Goal: Information Seeking & Learning: Understand process/instructions

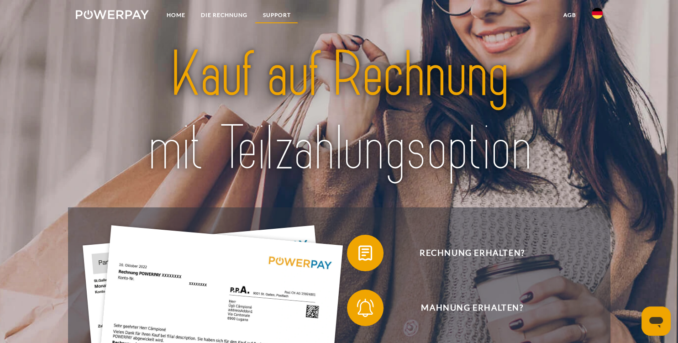
click at [270, 12] on link "SUPPORT" at bounding box center [276, 15] width 43 height 16
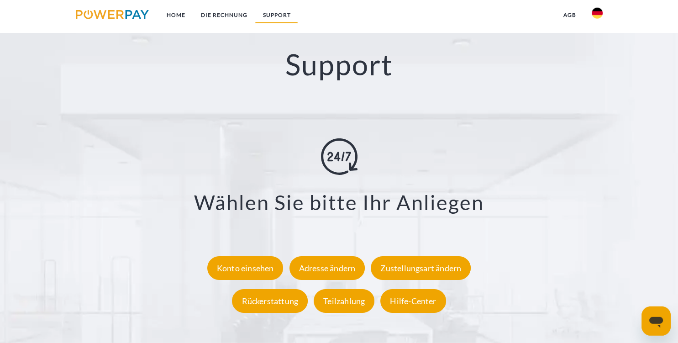
scroll to position [1561, 0]
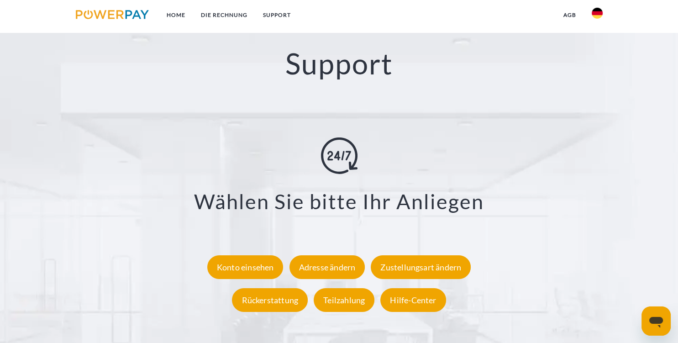
click at [661, 316] on icon "Messaging-Fenster öffnen" at bounding box center [656, 320] width 16 height 16
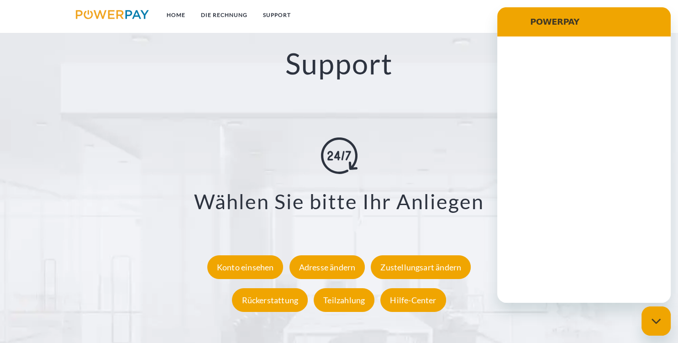
scroll to position [0, 0]
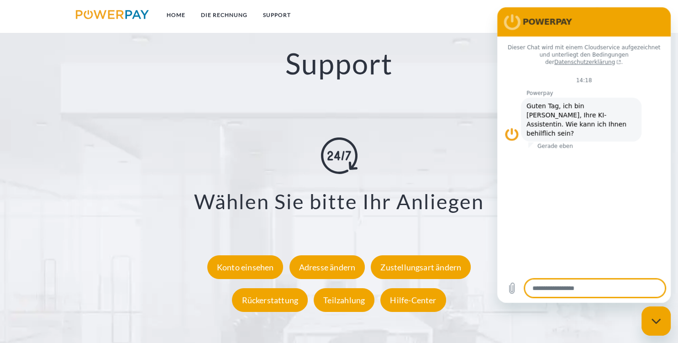
click at [73, 199] on h3 "Wählen Sie bitte Ihr Anliegen" at bounding box center [338, 202] width 587 height 26
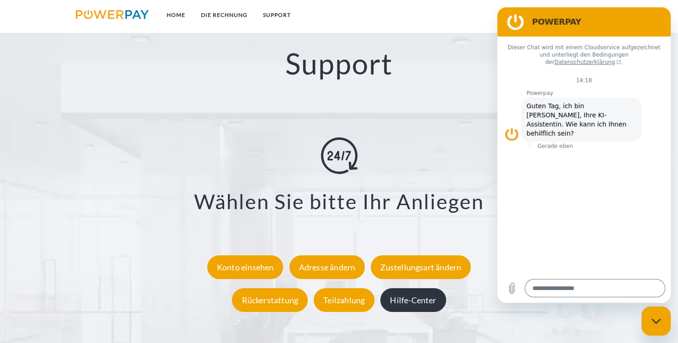
click at [408, 306] on div "Hilfe-Center" at bounding box center [412, 300] width 65 height 24
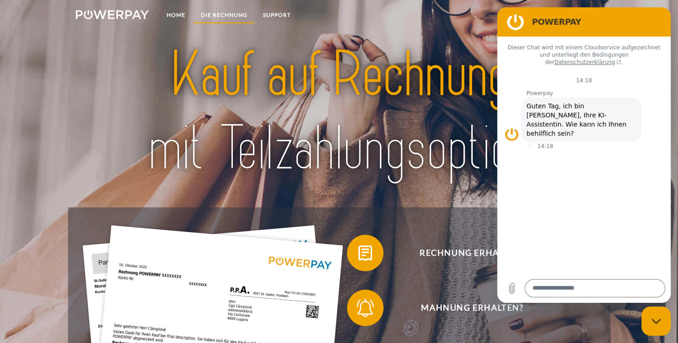
click at [213, 17] on link "DIE RECHNUNG" at bounding box center [224, 15] width 62 height 16
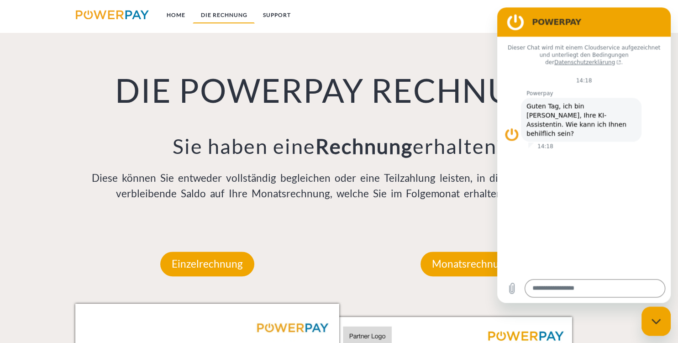
scroll to position [635, 0]
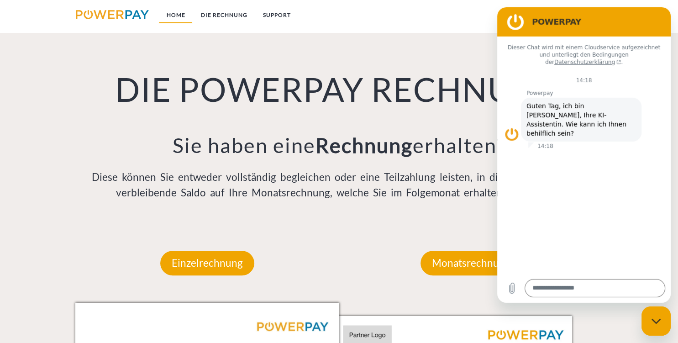
click at [177, 15] on link "Home" at bounding box center [175, 15] width 34 height 16
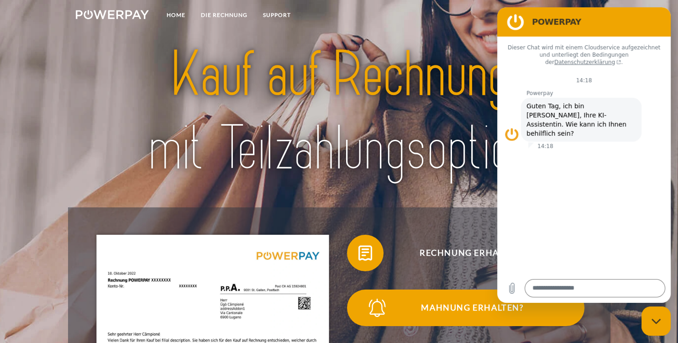
click at [435, 308] on span "Mahnung erhalten?" at bounding box center [472, 307] width 224 height 37
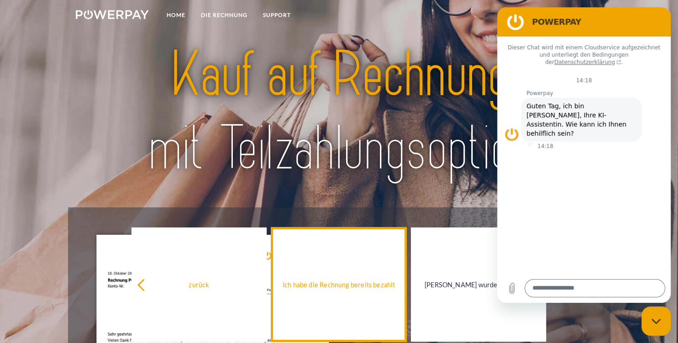
click at [366, 292] on link "Ich habe die Rechnung bereits bezahlt" at bounding box center [338, 284] width 135 height 114
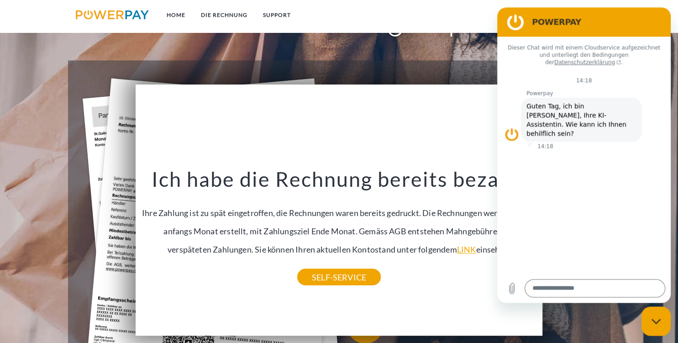
scroll to position [152, 0]
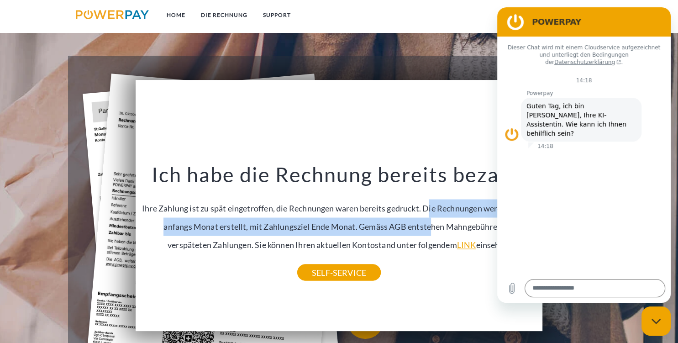
drag, startPoint x: 434, startPoint y: 214, endPoint x: 429, endPoint y: 220, distance: 7.5
click at [429, 220] on div "Ich habe die Rechnung bereits bezahlt Ihre Zahlung ist zu spät eingetroffen, di…" at bounding box center [339, 217] width 394 height 110
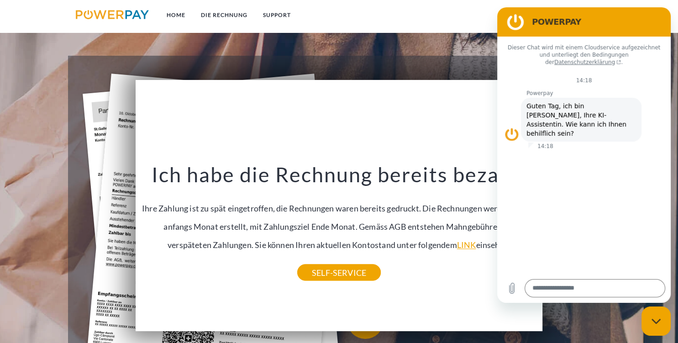
click at [423, 279] on div "zurück Warum habe ich eine Rechnung erhalten? POWERPAY ist der Rechnungsherstel…" at bounding box center [339, 205] width 407 height 251
click at [355, 272] on link "SELF-SERVICE" at bounding box center [339, 272] width 84 height 16
